Goal: Information Seeking & Learning: Understand process/instructions

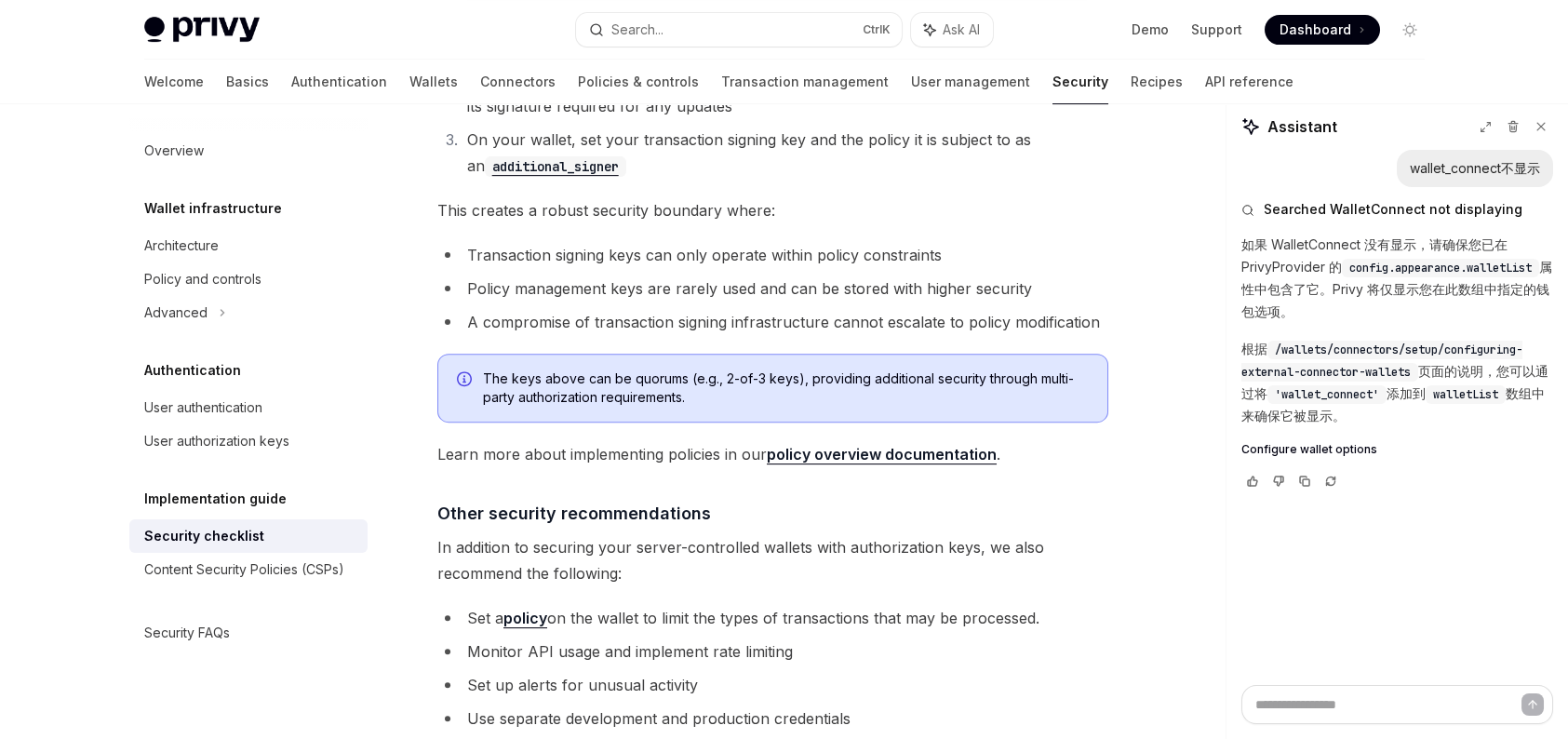
scroll to position [4188, 0]
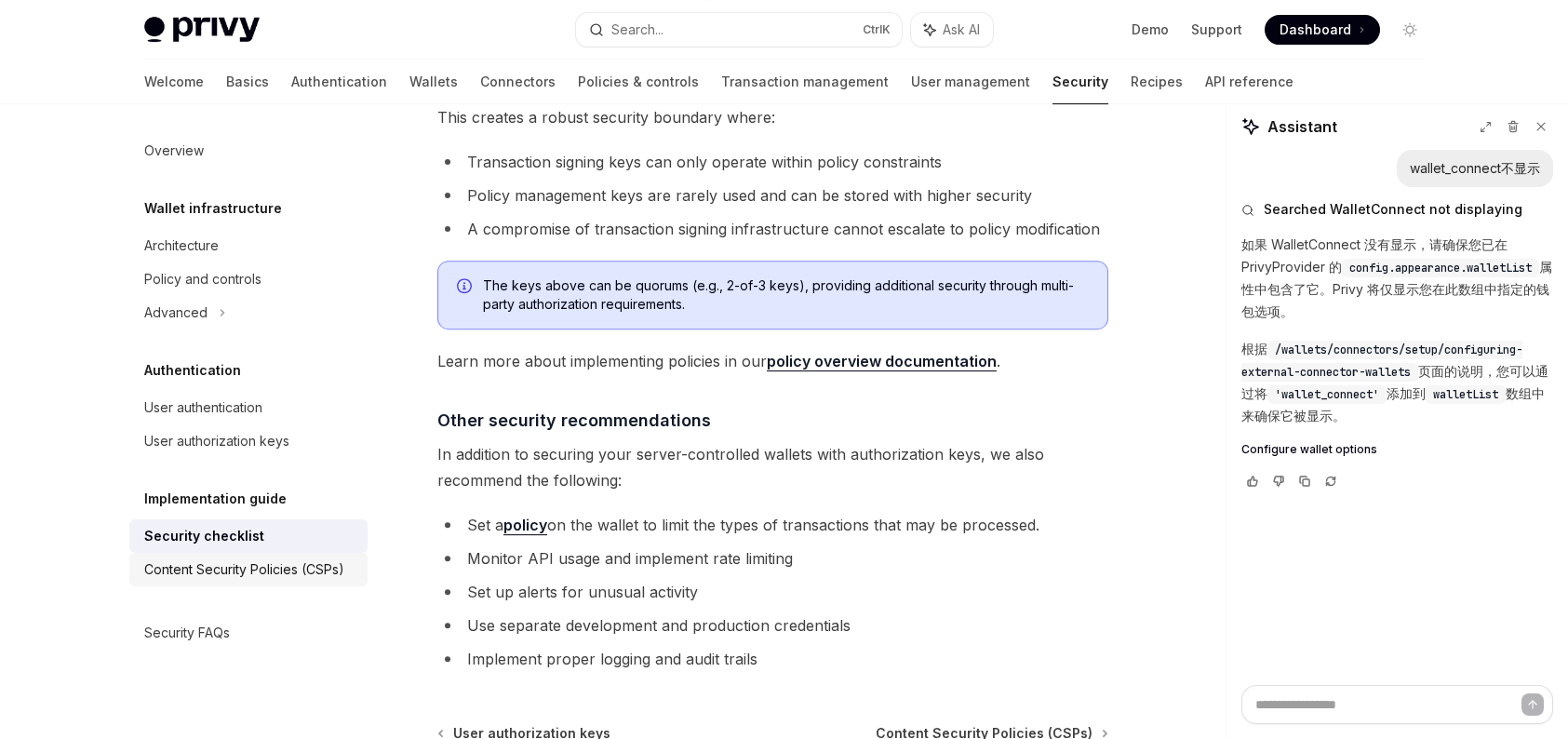
click at [271, 580] on div "Content Security Policies (CSPs)" at bounding box center [244, 569] width 200 height 22
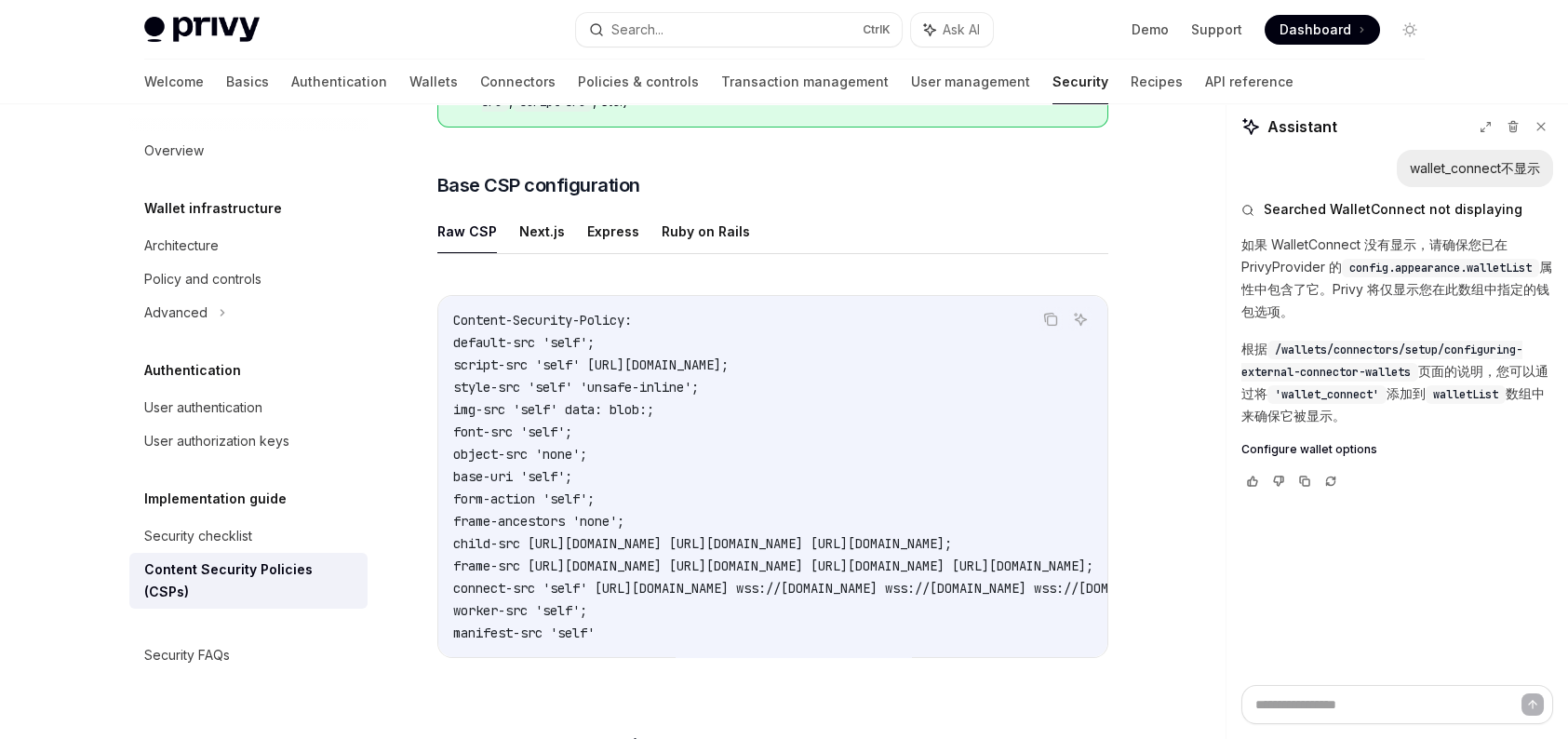
scroll to position [465, 0]
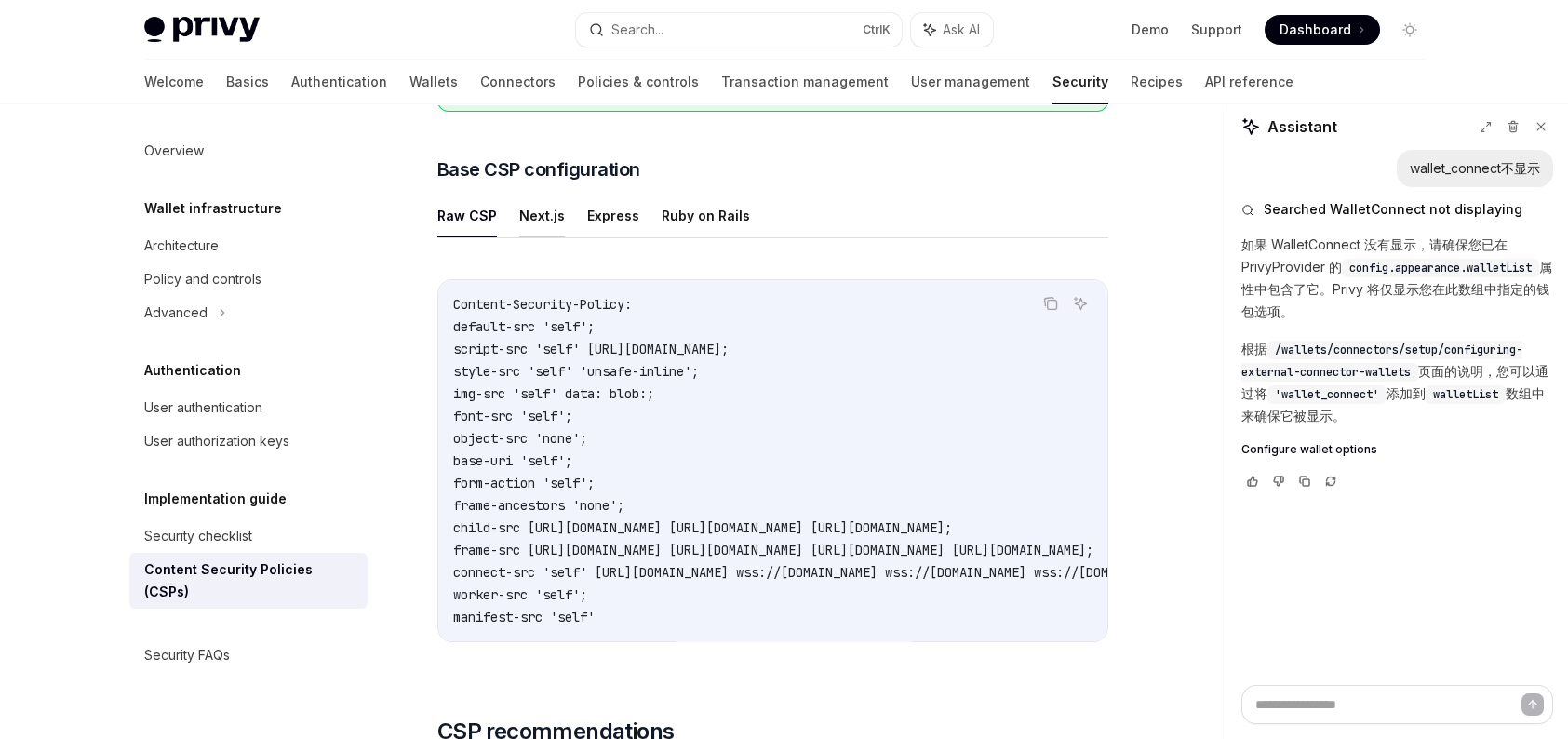
click at [537, 223] on button "Next.js" at bounding box center [543, 215] width 46 height 44
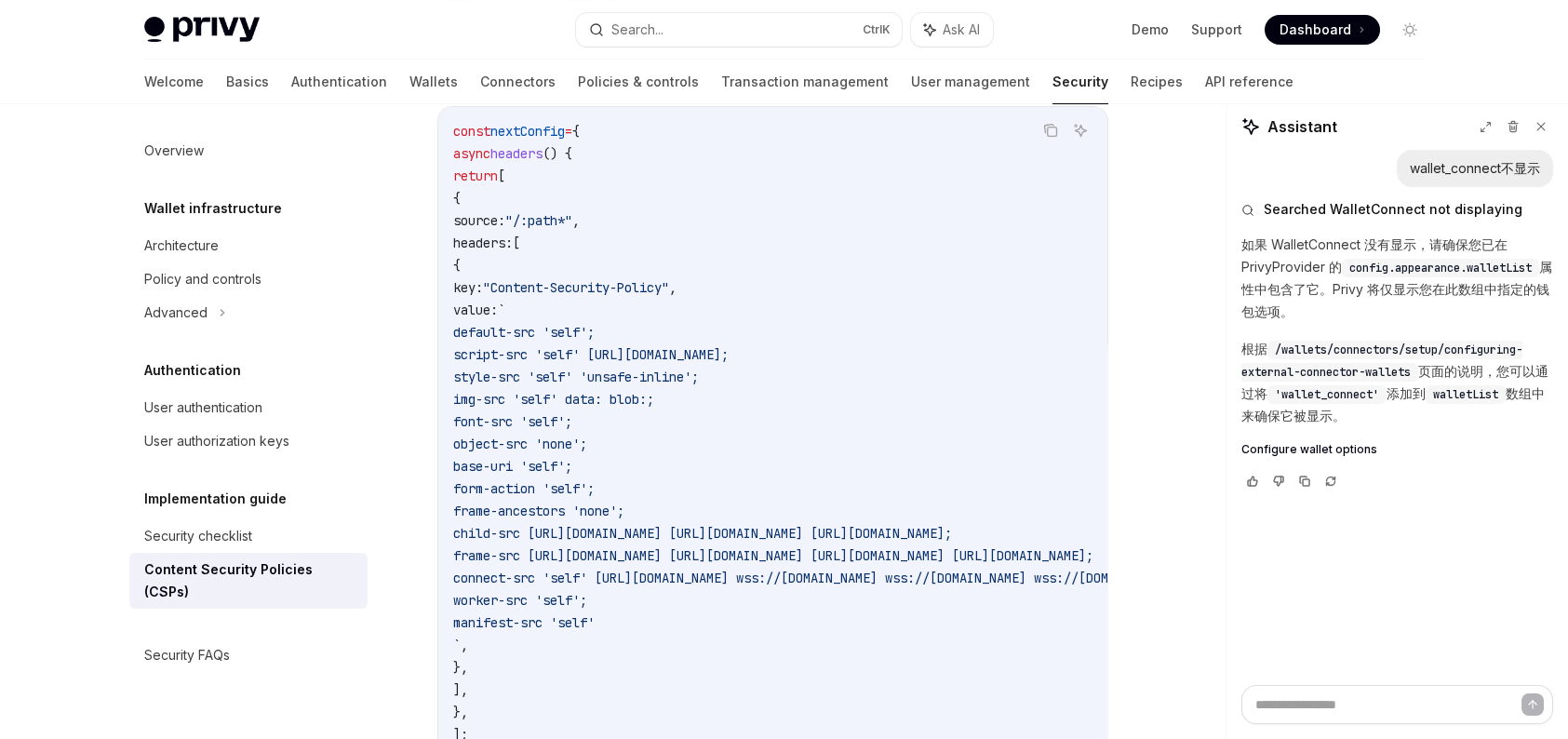
scroll to position [465, 0]
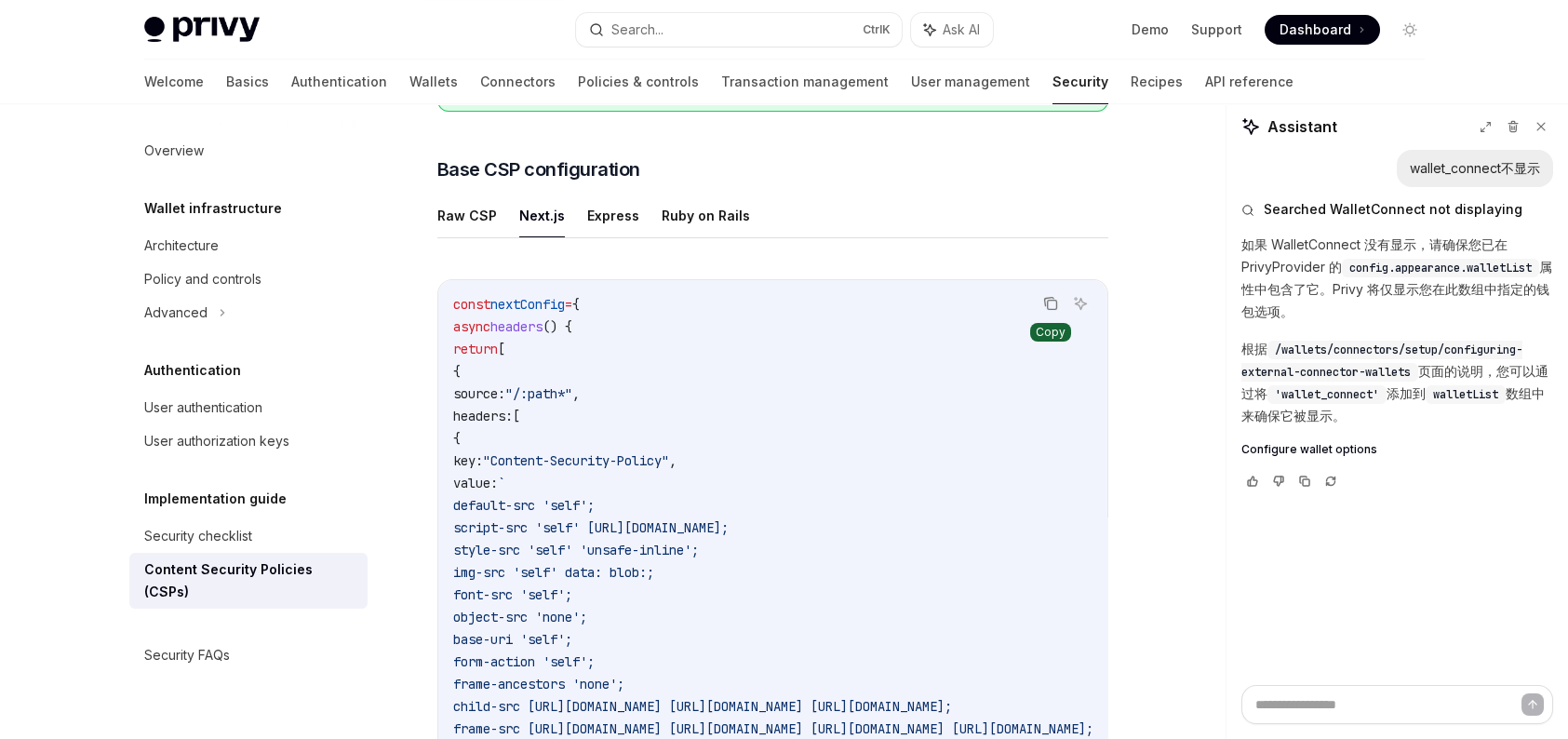
click at [1059, 302] on button "Copy the contents from the code block" at bounding box center [1050, 302] width 24 height 24
click at [723, 211] on button "Ruby on Rails" at bounding box center [706, 215] width 88 height 44
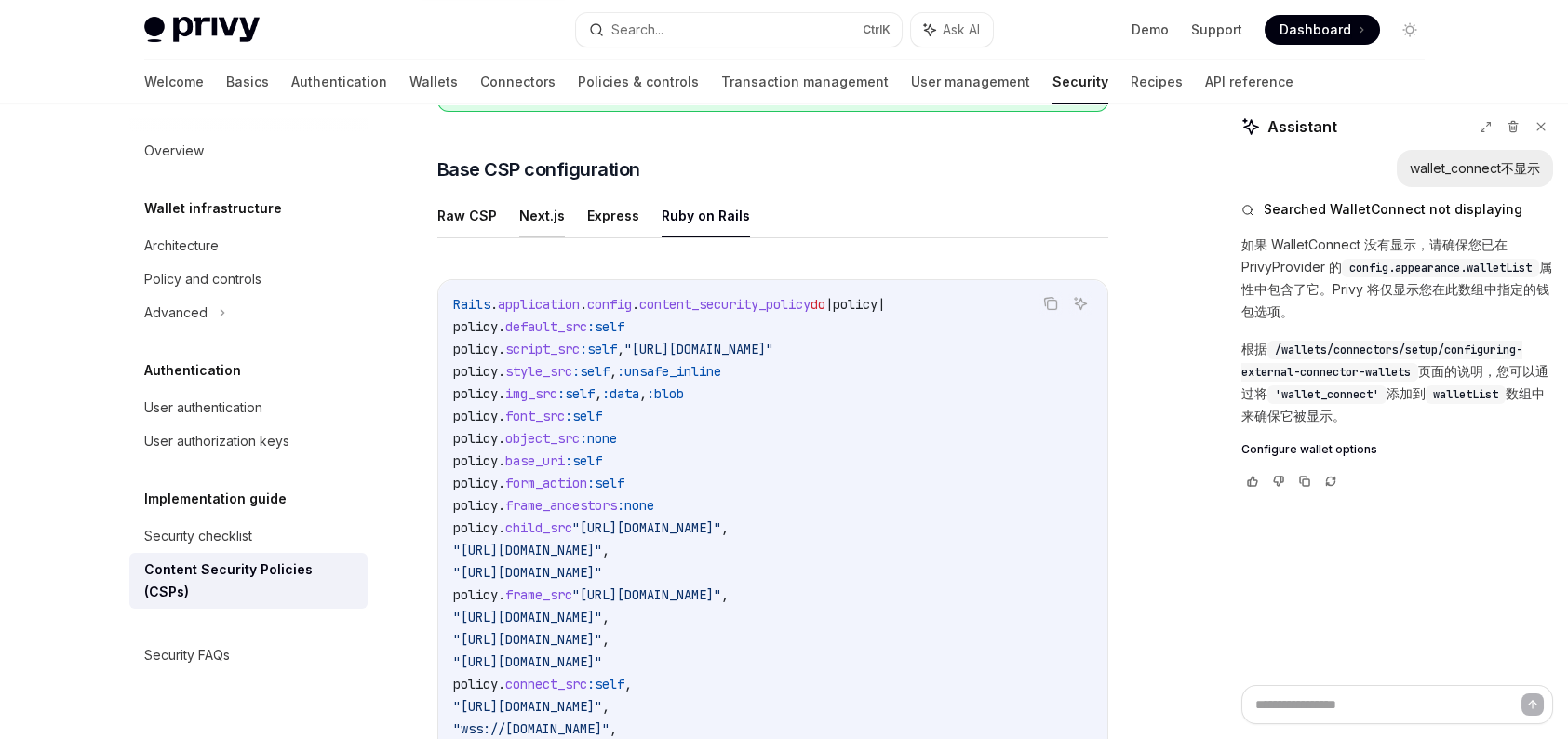
click at [549, 216] on button "Next.js" at bounding box center [543, 215] width 46 height 44
type textarea "*"
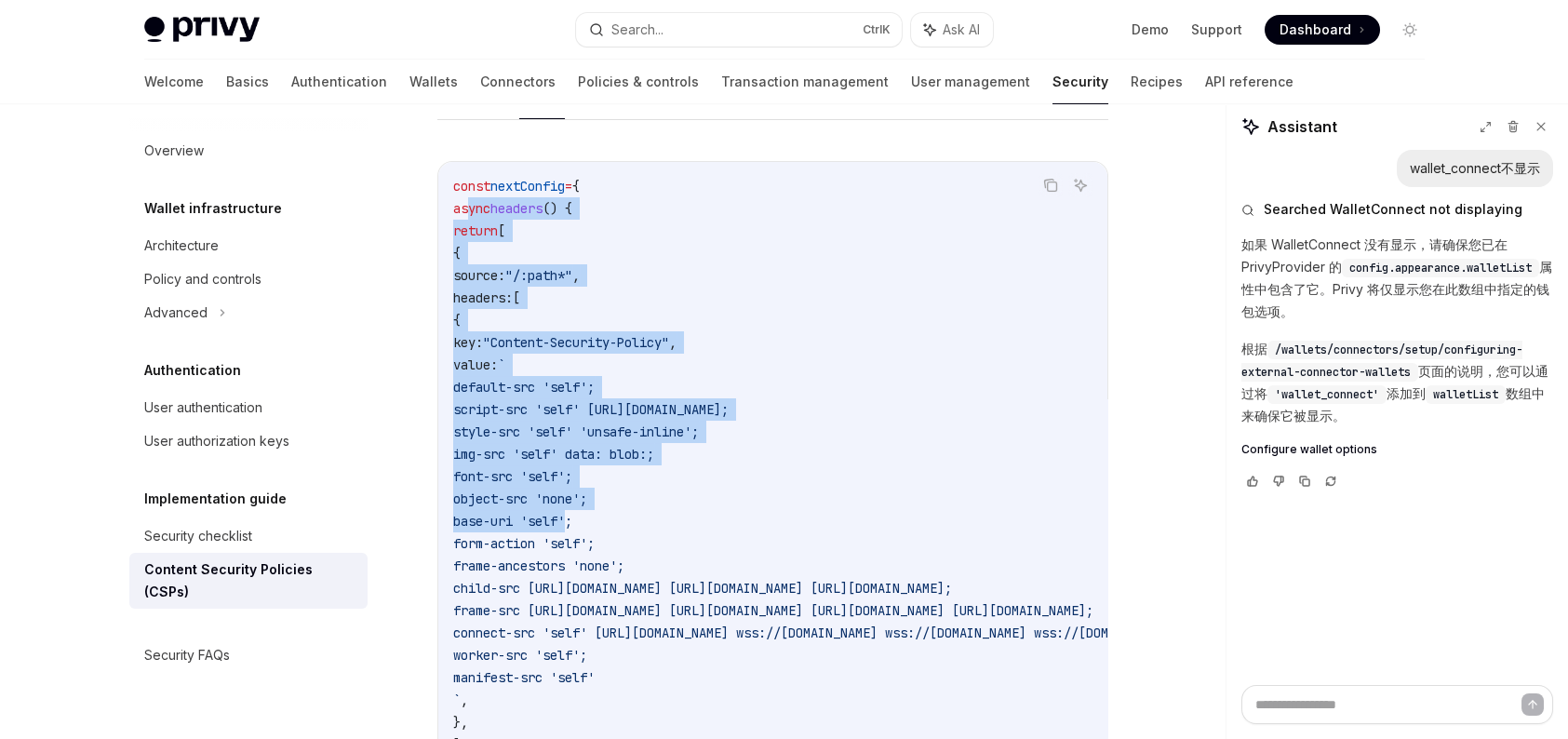
scroll to position [745, 0]
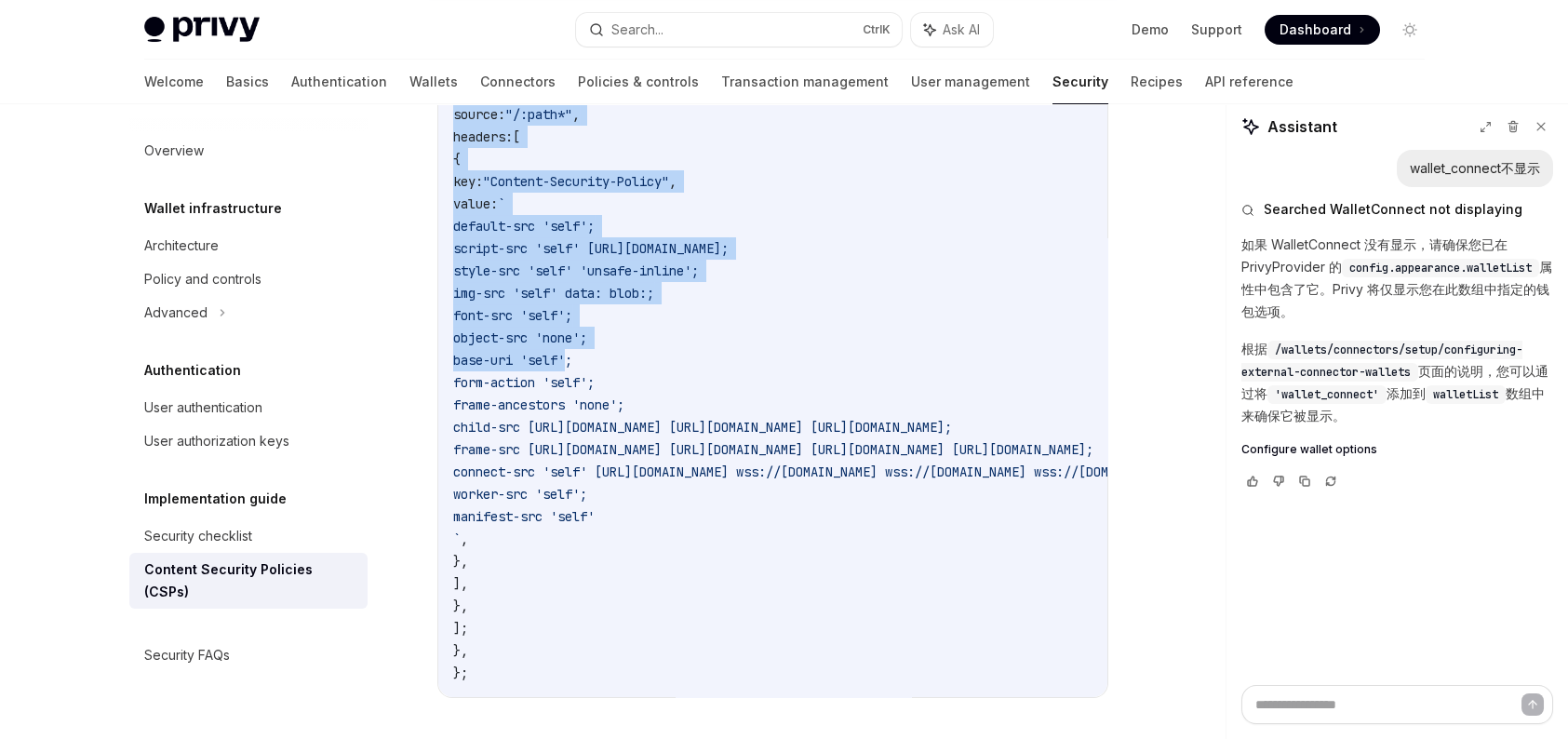
drag, startPoint x: 472, startPoint y: 246, endPoint x: 573, endPoint y: 641, distance: 407.7
click at [573, 641] on code "const nextConfig = { async headers () { return [ { source: "/:path*" , headers:…" at bounding box center [999, 349] width 1094 height 670
copy code "async headers () { return [ { source: "/:path*" , headers: [ { key: "Content-Se…"
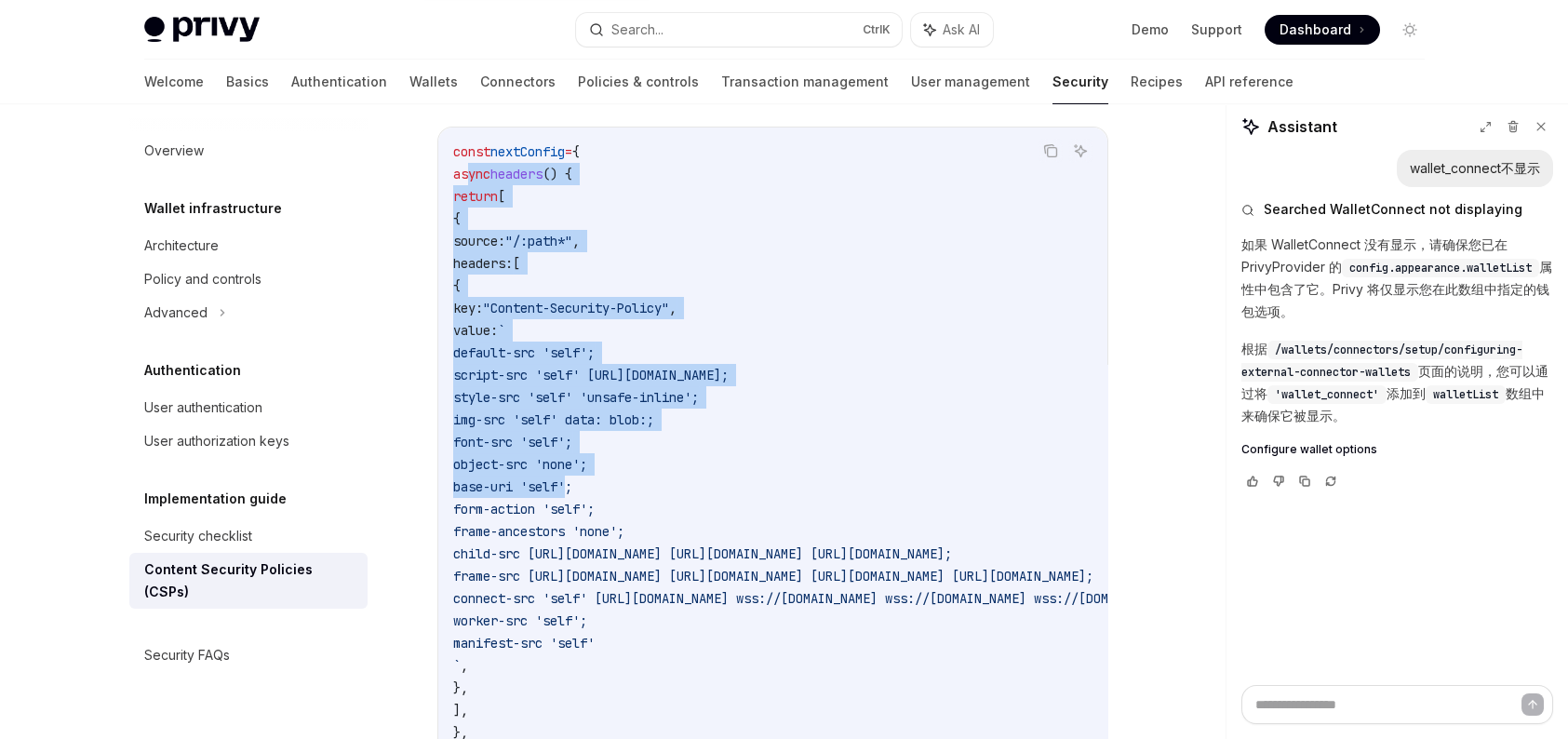
scroll to position [652, 0]
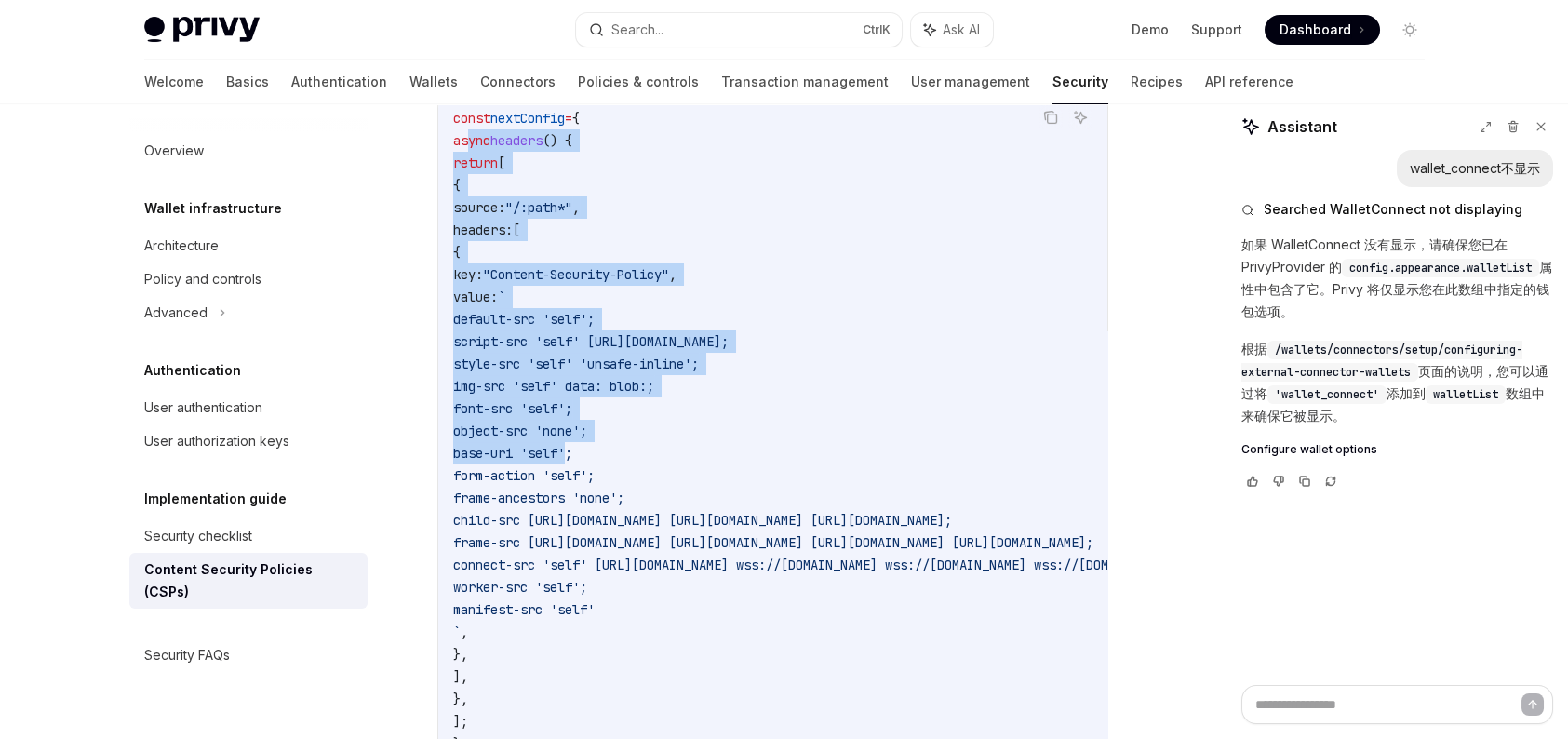
click at [594, 313] on span "default-src 'self';" at bounding box center [524, 320] width 142 height 17
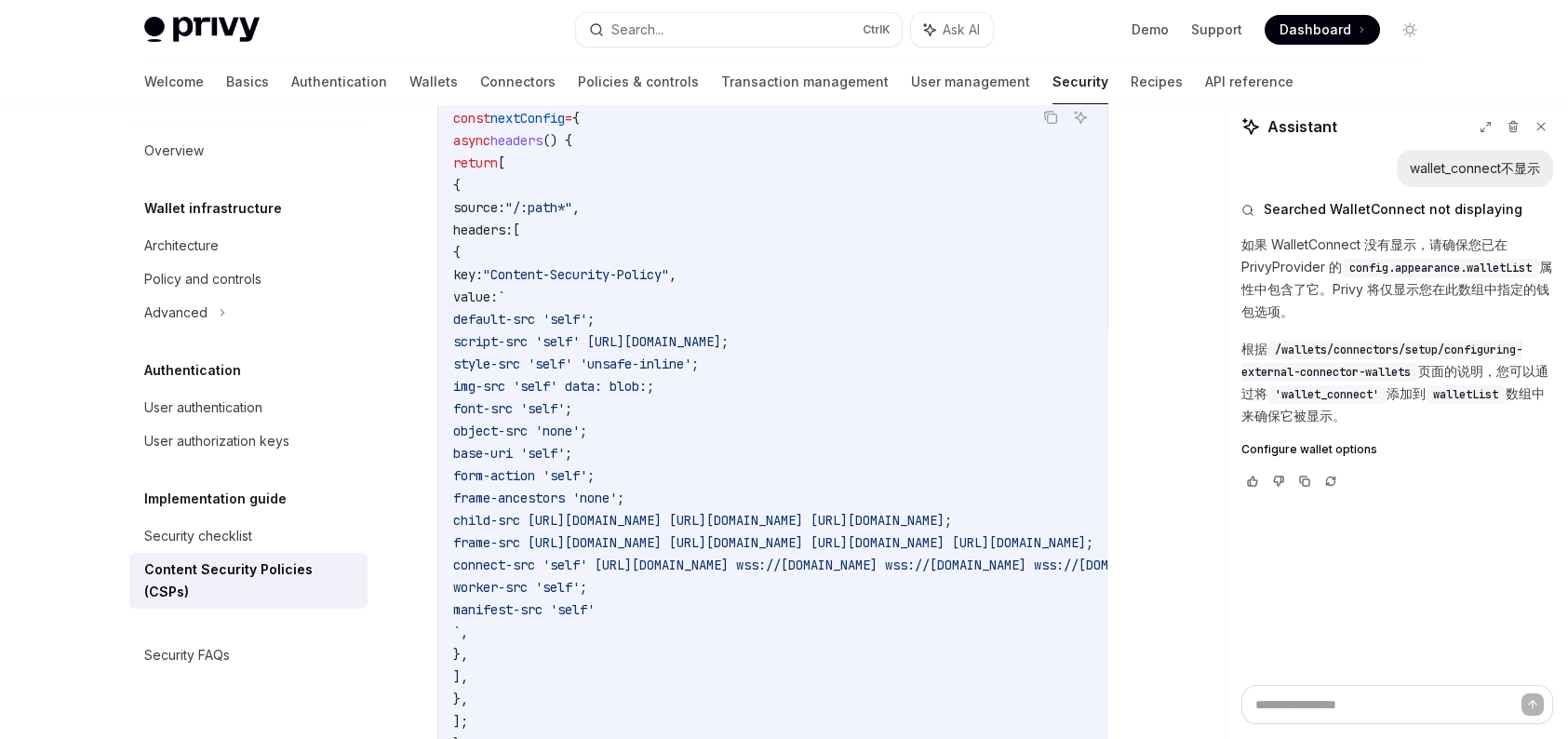
drag, startPoint x: 516, startPoint y: 208, endPoint x: 621, endPoint y: 667, distance: 470.9
click at [621, 667] on code "const nextConfig = { async headers () { return [ { source: "/:path*" , headers:…" at bounding box center [999, 442] width 1094 height 670
copy code "source: "/:path*" , headers: [ { key: "Content-Security-Policy" , value: ` defa…"
click at [572, 199] on span ""/:path*"" at bounding box center [539, 208] width 67 height 17
drag, startPoint x: 500, startPoint y: 181, endPoint x: 574, endPoint y: 644, distance: 468.9
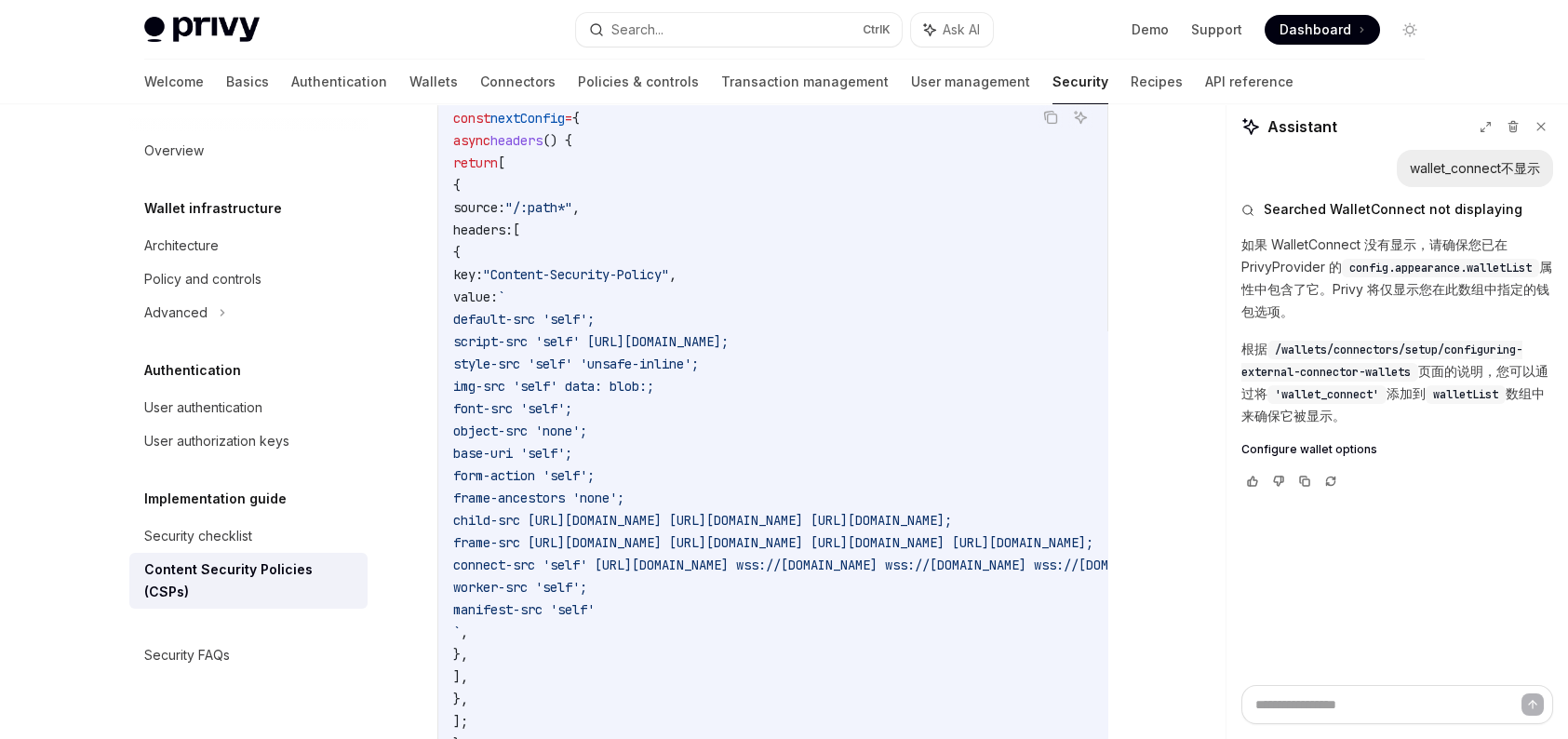
click at [574, 644] on code "const nextConfig = { async headers () { return [ { source: "/:path*" , headers:…" at bounding box center [999, 442] width 1094 height 670
copy code "{ source: "/:path*" , headers: [ { key: "Content-Security-Policy" , value: ` de…"
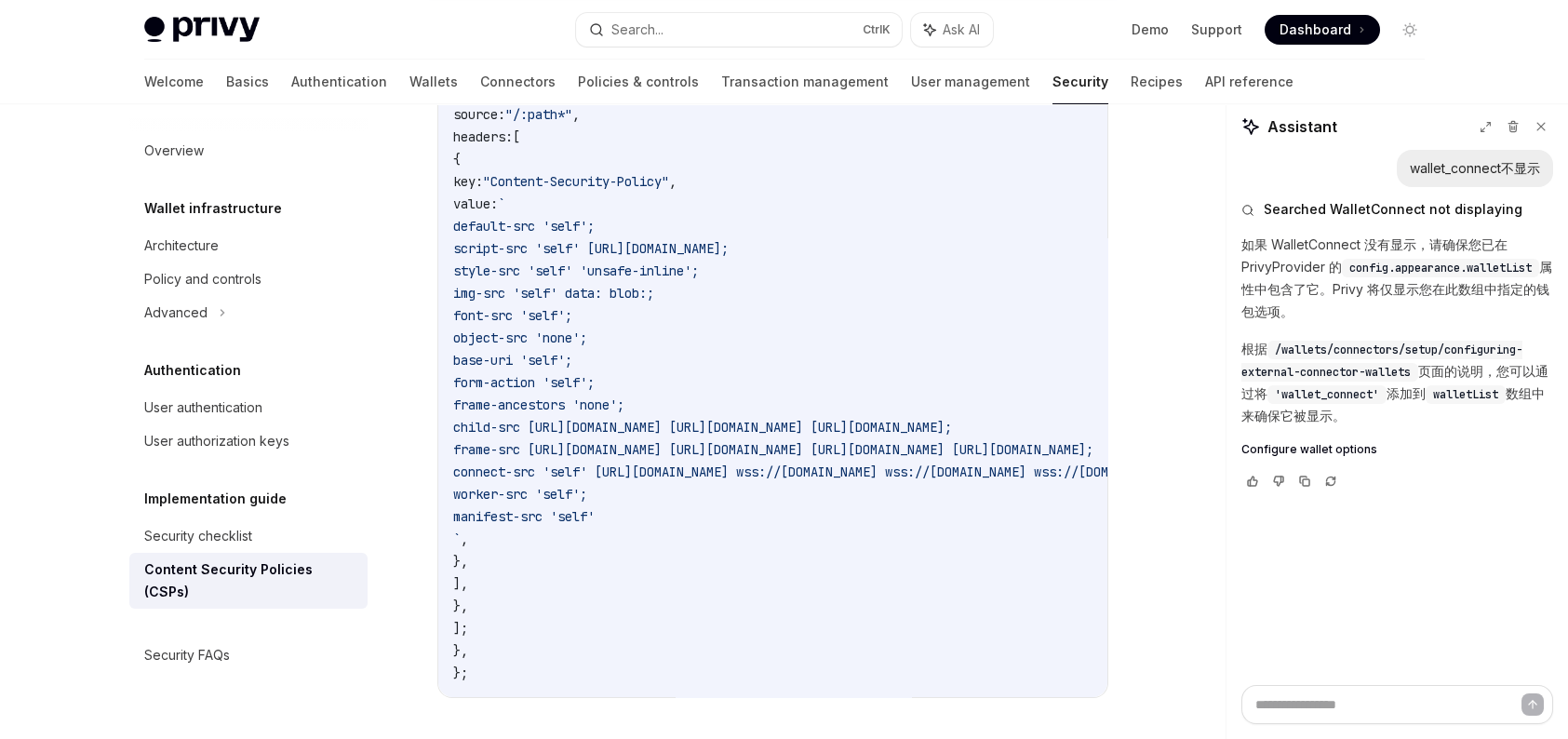
click at [548, 603] on code "const nextConfig = { async headers () { return [ { source: "/:path*" , headers:…" at bounding box center [999, 349] width 1094 height 670
copy code "{ source: "/:path*" , headers: [ { key: "Content-Security-Policy" , value: ` de…"
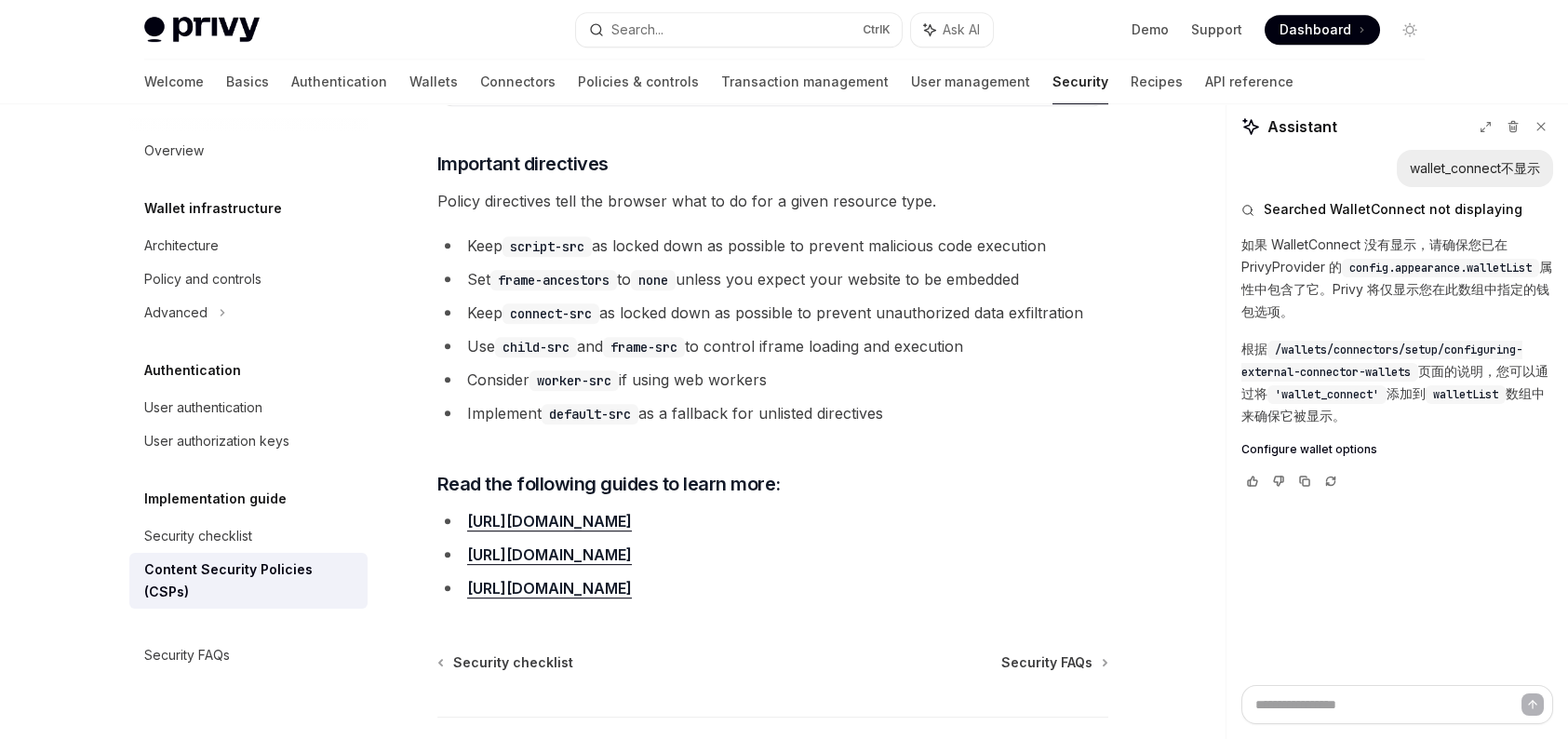
scroll to position [5021, 0]
